Goal: Information Seeking & Learning: Learn about a topic

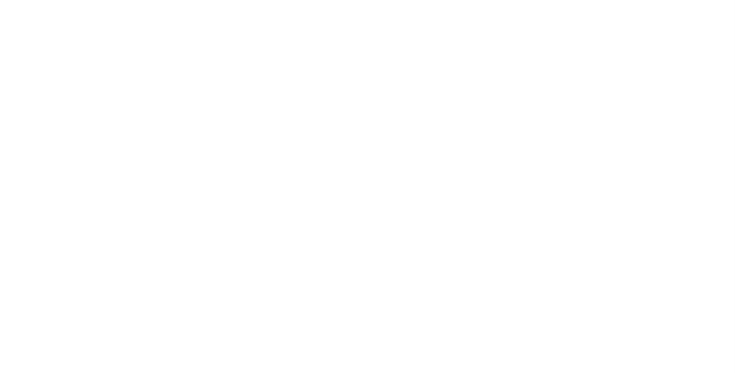
scroll to position [5041, 0]
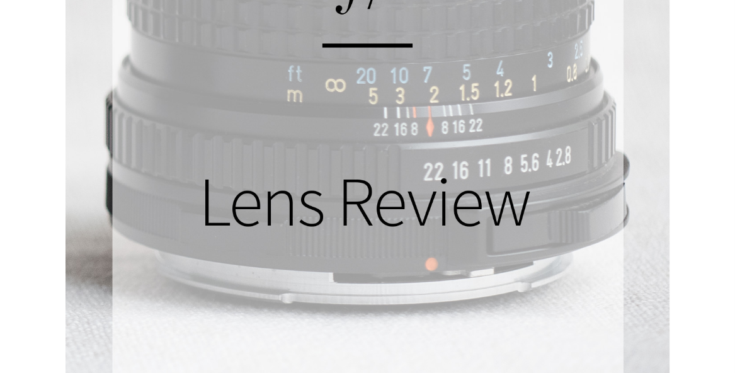
scroll to position [1512, 0]
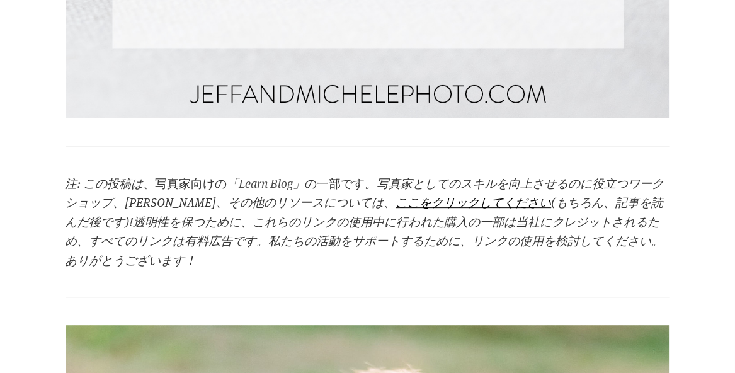
click at [268, 183] on em "「Learn Blog」" at bounding box center [266, 183] width 78 height 16
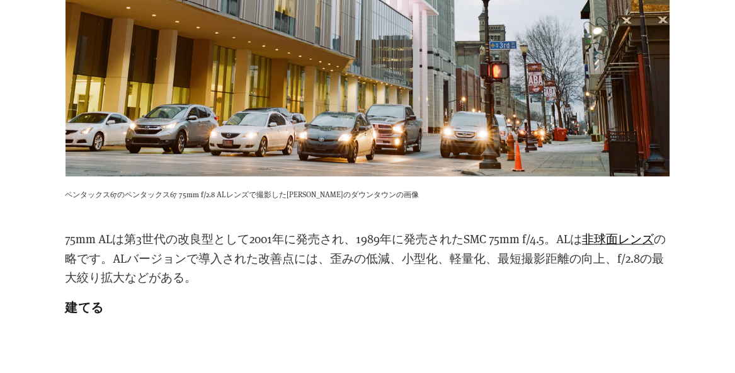
scroll to position [3360, 0]
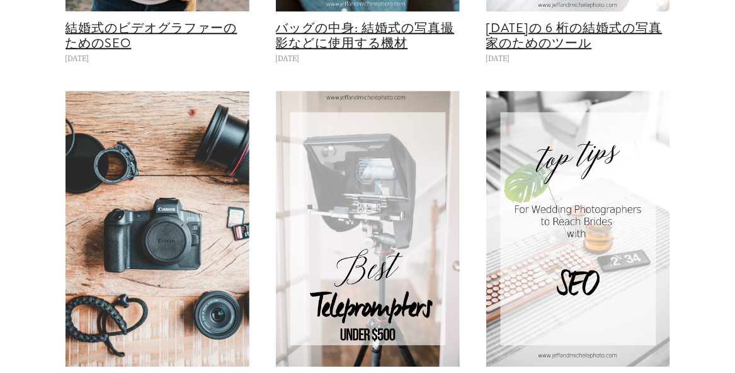
scroll to position [1260, 0]
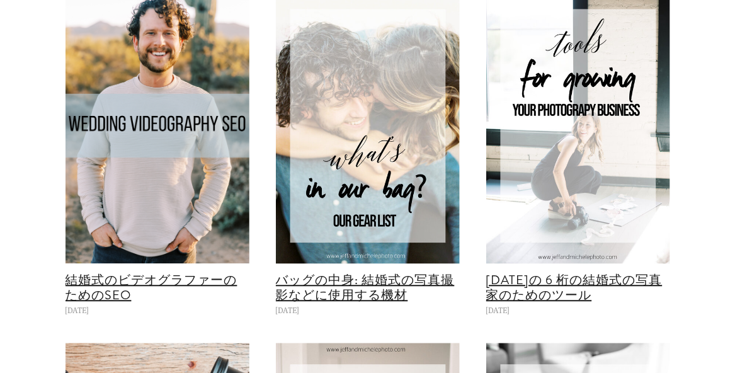
click at [600, 185] on img at bounding box center [578, 125] width 184 height 276
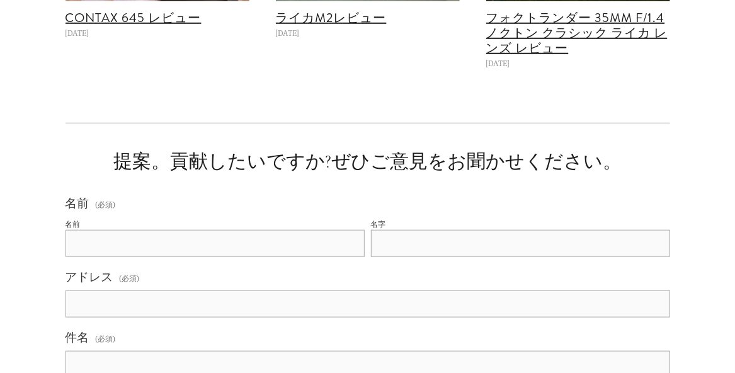
scroll to position [4740, 0]
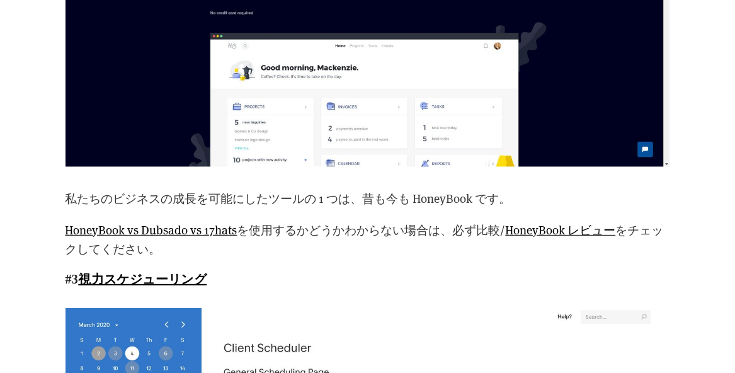
scroll to position [2183, 0]
